Goal: Obtain resource: Obtain resource

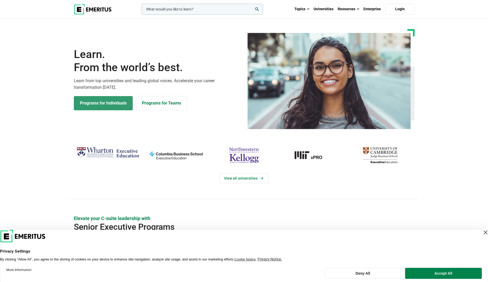
click at [123, 105] on link "Programs for Individuals" at bounding box center [103, 103] width 59 height 14
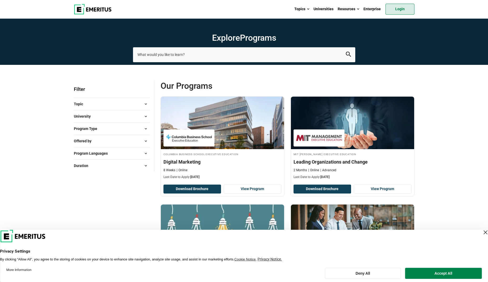
click at [393, 9] on link "Login" at bounding box center [400, 9] width 29 height 11
click at [98, 138] on button "Offered by" at bounding box center [112, 141] width 76 height 8
click at [97, 104] on button "Topic" at bounding box center [112, 104] width 76 height 8
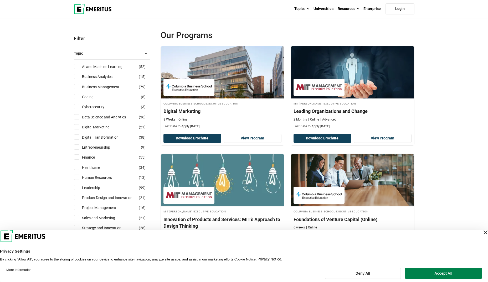
scroll to position [53, 0]
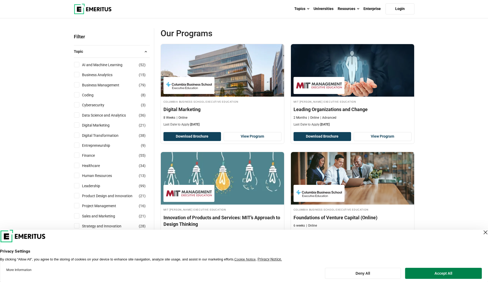
click at [80, 175] on label "Human Resources ( 13 )" at bounding box center [101, 176] width 43 height 6
click at [79, 175] on input "Human Resources ( 13 )" at bounding box center [76, 175] width 5 height 5
checkbox input "true"
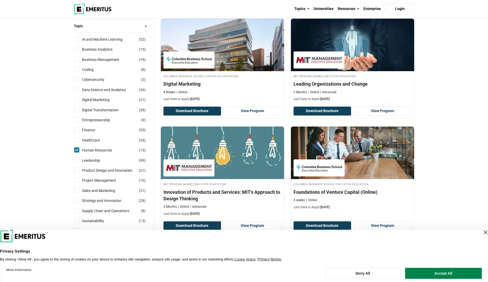
scroll to position [131, 0]
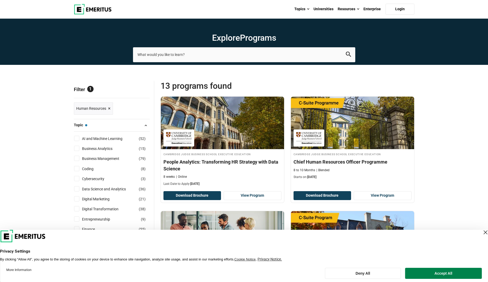
click at [482, 235] on div "Close Layer" at bounding box center [485, 232] width 7 height 7
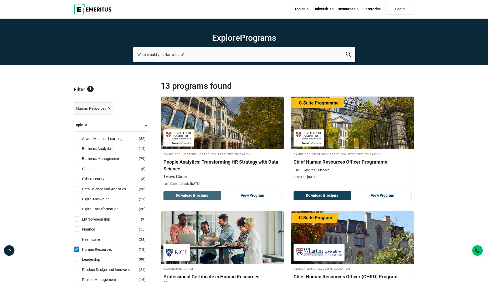
click at [201, 194] on button "Download Brochure" at bounding box center [192, 195] width 58 height 9
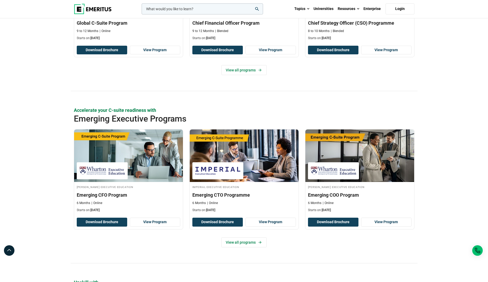
scroll to position [342, 0]
